Goal: Task Accomplishment & Management: Manage account settings

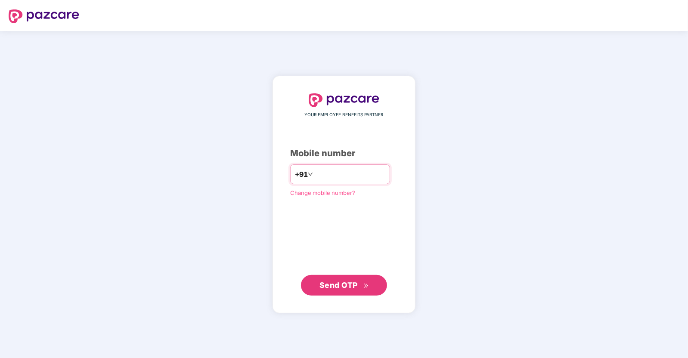
drag, startPoint x: 0, startPoint y: 0, endPoint x: 316, endPoint y: 173, distance: 360.4
click at [316, 173] on input "number" at bounding box center [350, 175] width 71 height 14
type input "**********"
click at [321, 281] on span "Send OTP" at bounding box center [339, 285] width 38 height 9
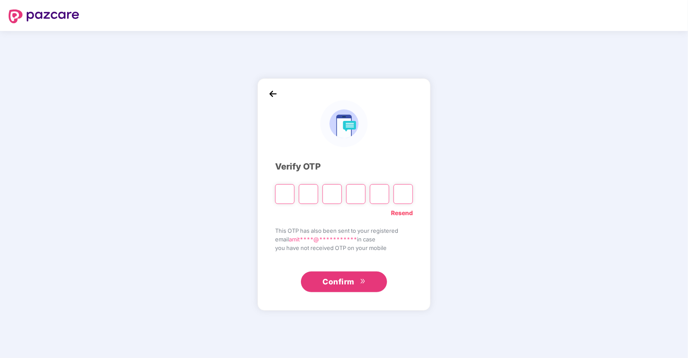
type input "*"
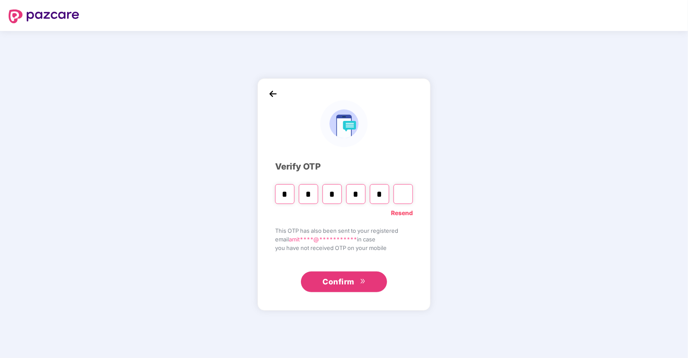
type input "*"
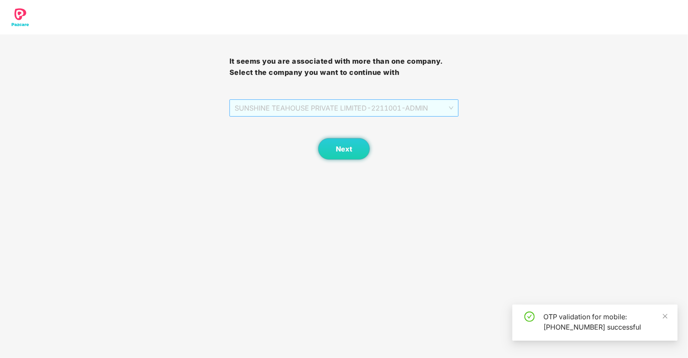
click at [392, 110] on span "SUNSHINE TEAHOUSE PRIVATE LIMITED - 2211001 - ADMIN" at bounding box center [344, 108] width 219 height 16
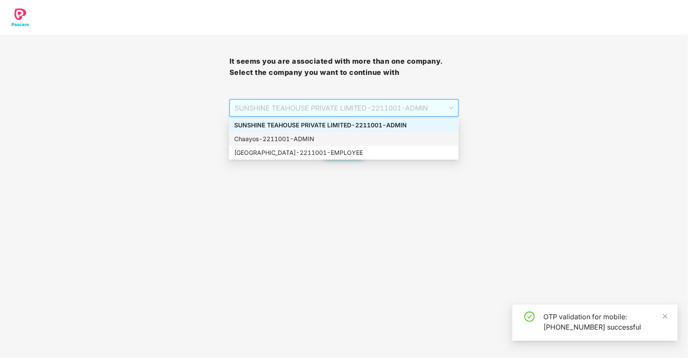
click at [366, 143] on div "Chaayos - 2211001 - ADMIN" at bounding box center [343, 138] width 219 height 9
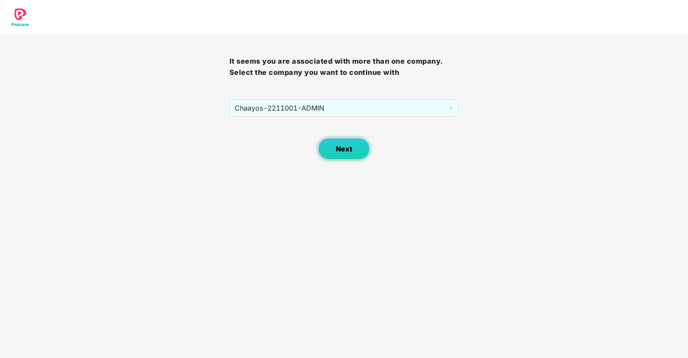
click at [347, 151] on span "Next" at bounding box center [344, 149] width 16 height 8
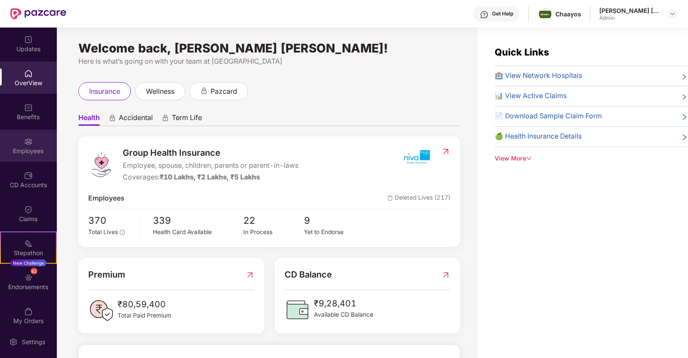
click at [0, 145] on div "Employees" at bounding box center [28, 146] width 57 height 32
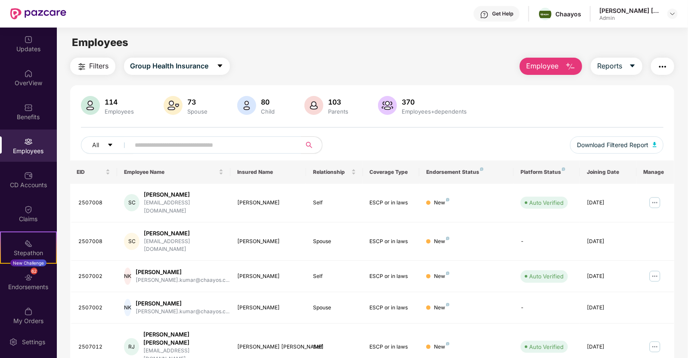
click at [165, 156] on div "All Download Filtered Report" at bounding box center [372, 149] width 583 height 24
click at [165, 152] on span at bounding box center [213, 145] width 177 height 17
click at [160, 145] on input "text" at bounding box center [212, 145] width 155 height 13
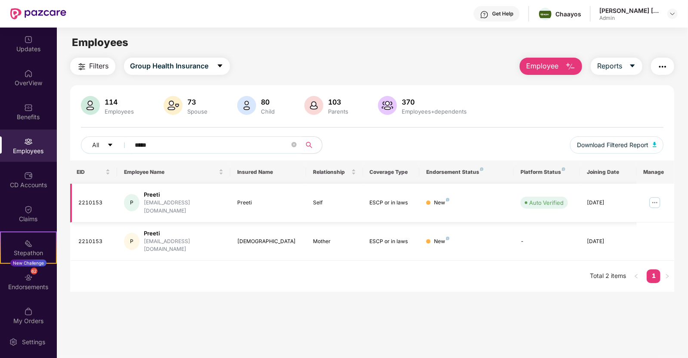
type input "*****"
click at [656, 199] on img at bounding box center [655, 203] width 14 height 14
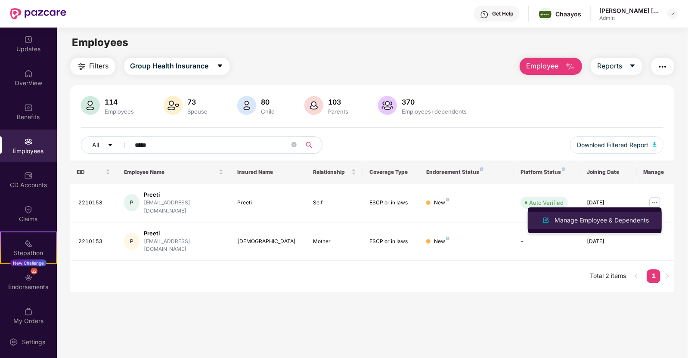
click at [568, 216] on div "Manage Employee & Dependents" at bounding box center [602, 220] width 98 height 9
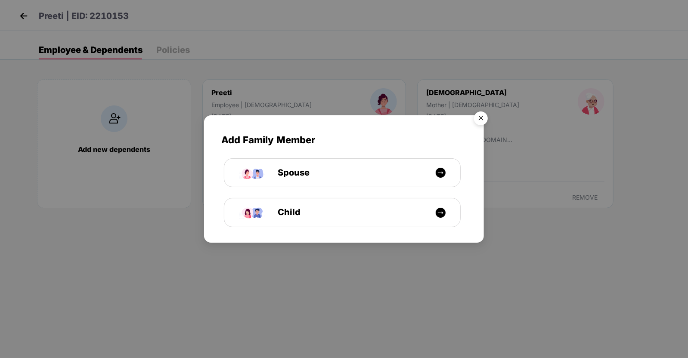
click at [482, 117] on img "Close" at bounding box center [481, 120] width 24 height 24
